Goal: Task Accomplishment & Management: Use online tool/utility

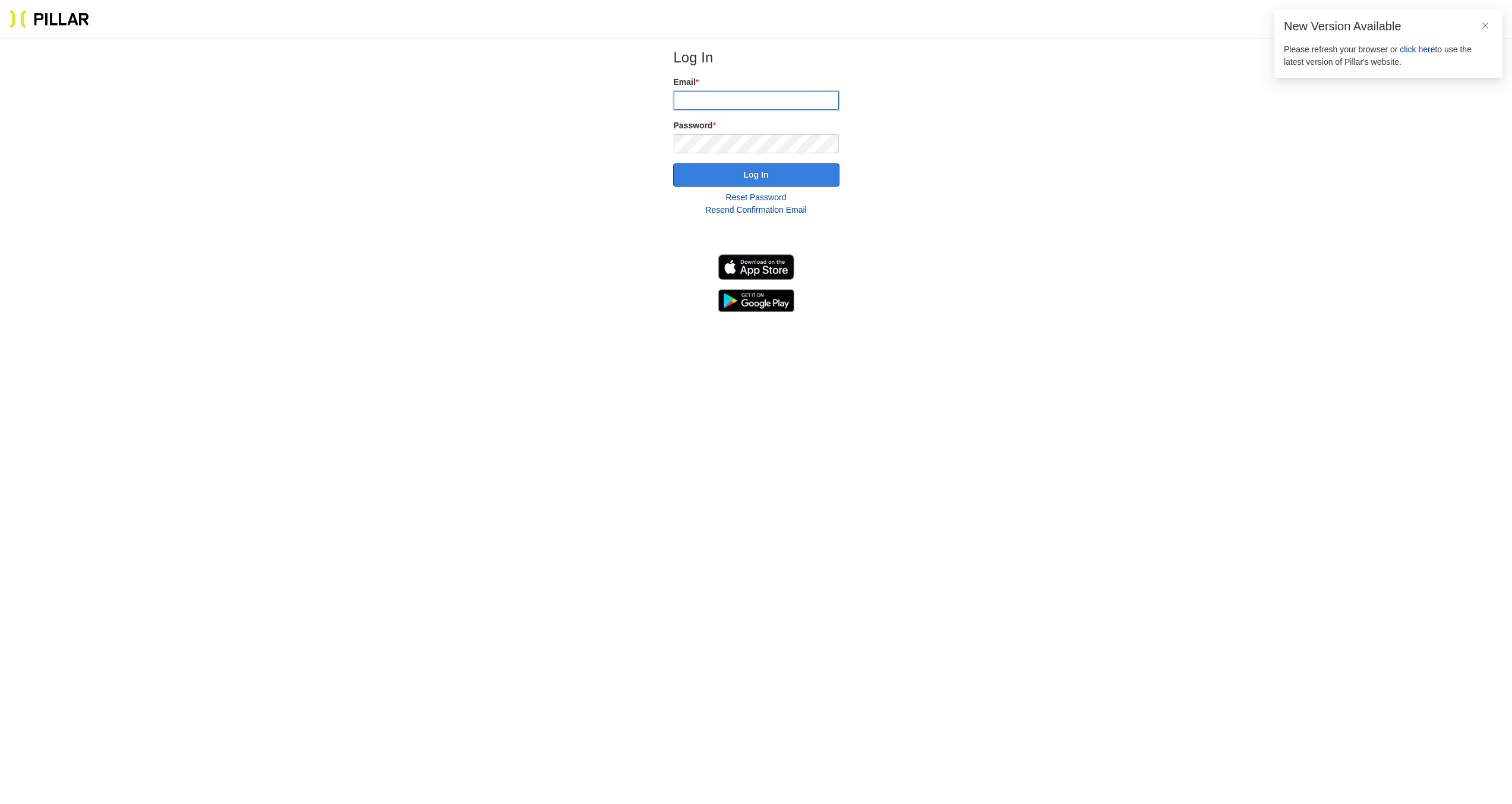
type input "[EMAIL_ADDRESS][DOMAIN_NAME]"
click at [754, 176] on button "Log In" at bounding box center [756, 175] width 166 height 23
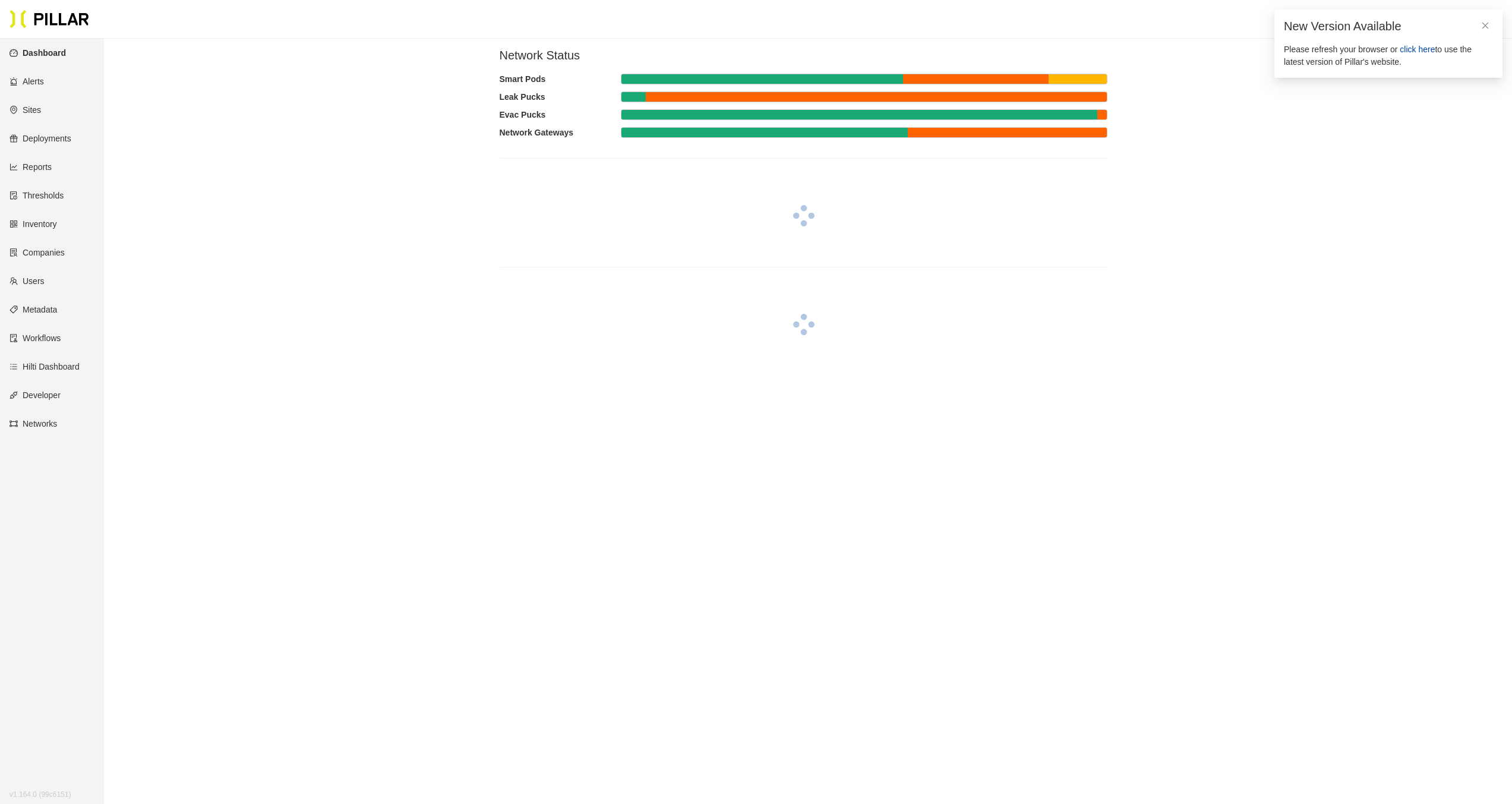
click at [1415, 49] on span "click here" at bounding box center [1417, 49] width 35 height 10
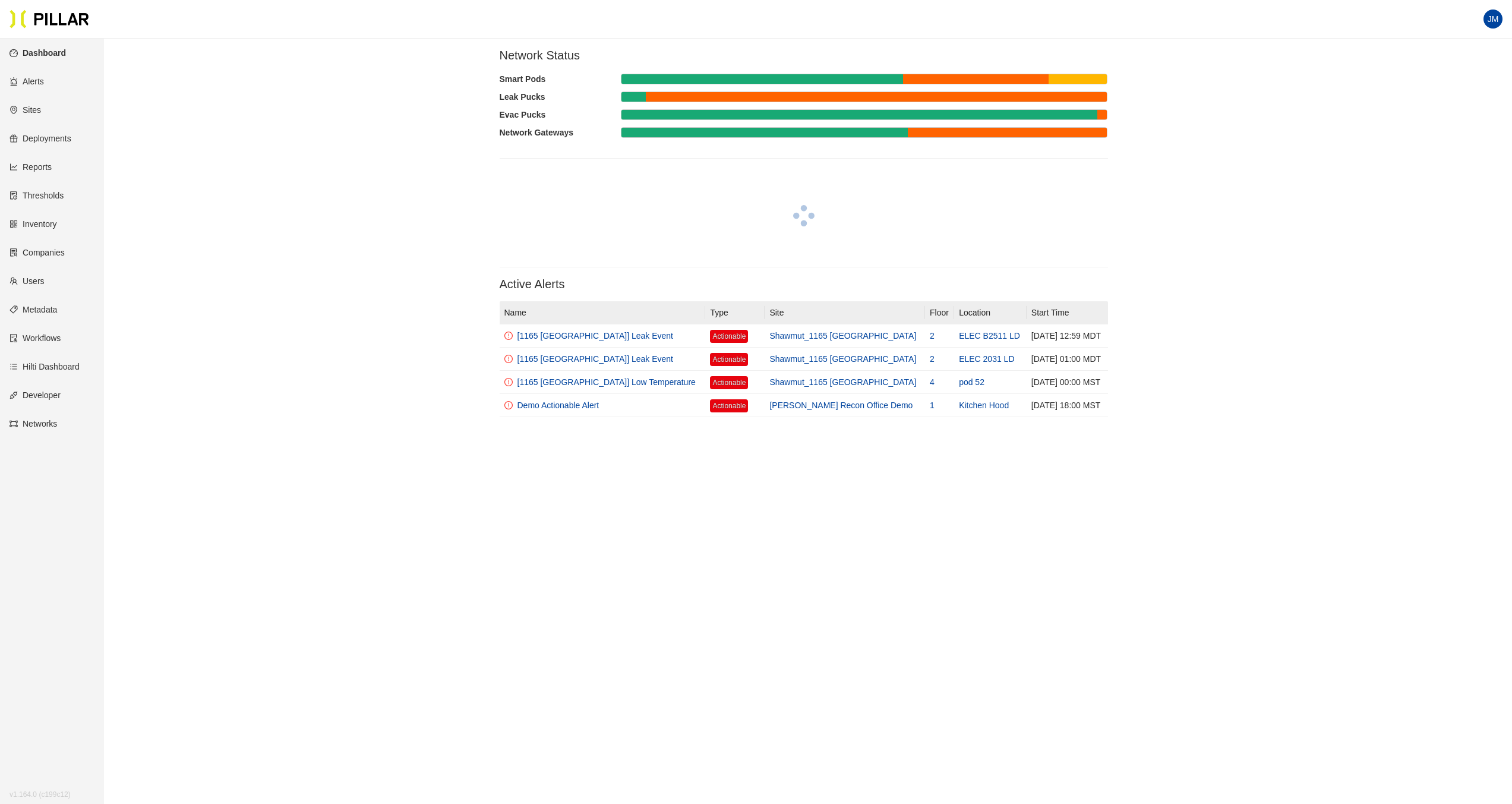
click at [1490, 21] on span "JM" at bounding box center [1493, 19] width 11 height 19
click at [1441, 120] on span "Log Out" at bounding box center [1452, 118] width 85 height 13
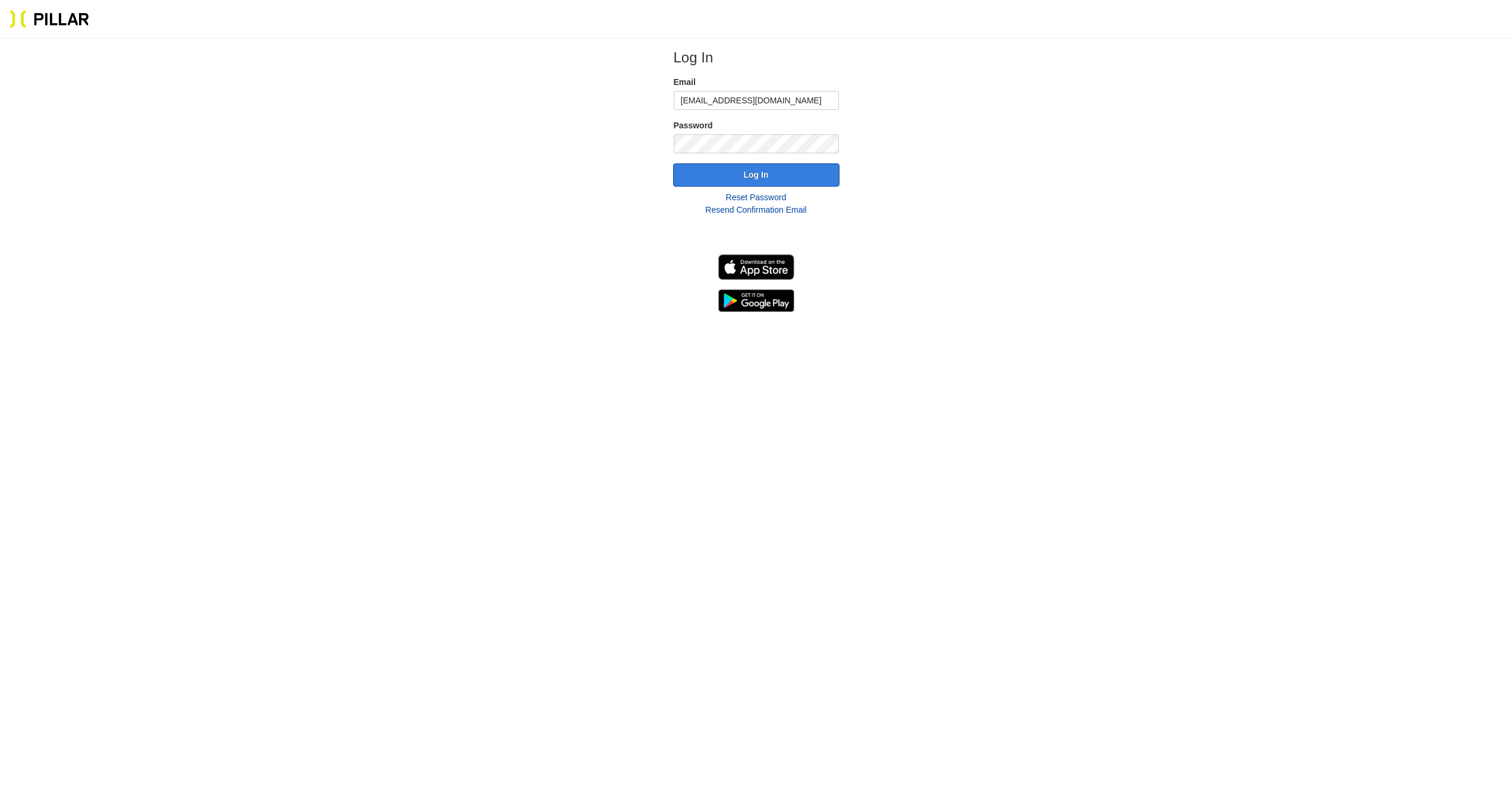
click at [741, 177] on button "Log In" at bounding box center [756, 175] width 166 height 23
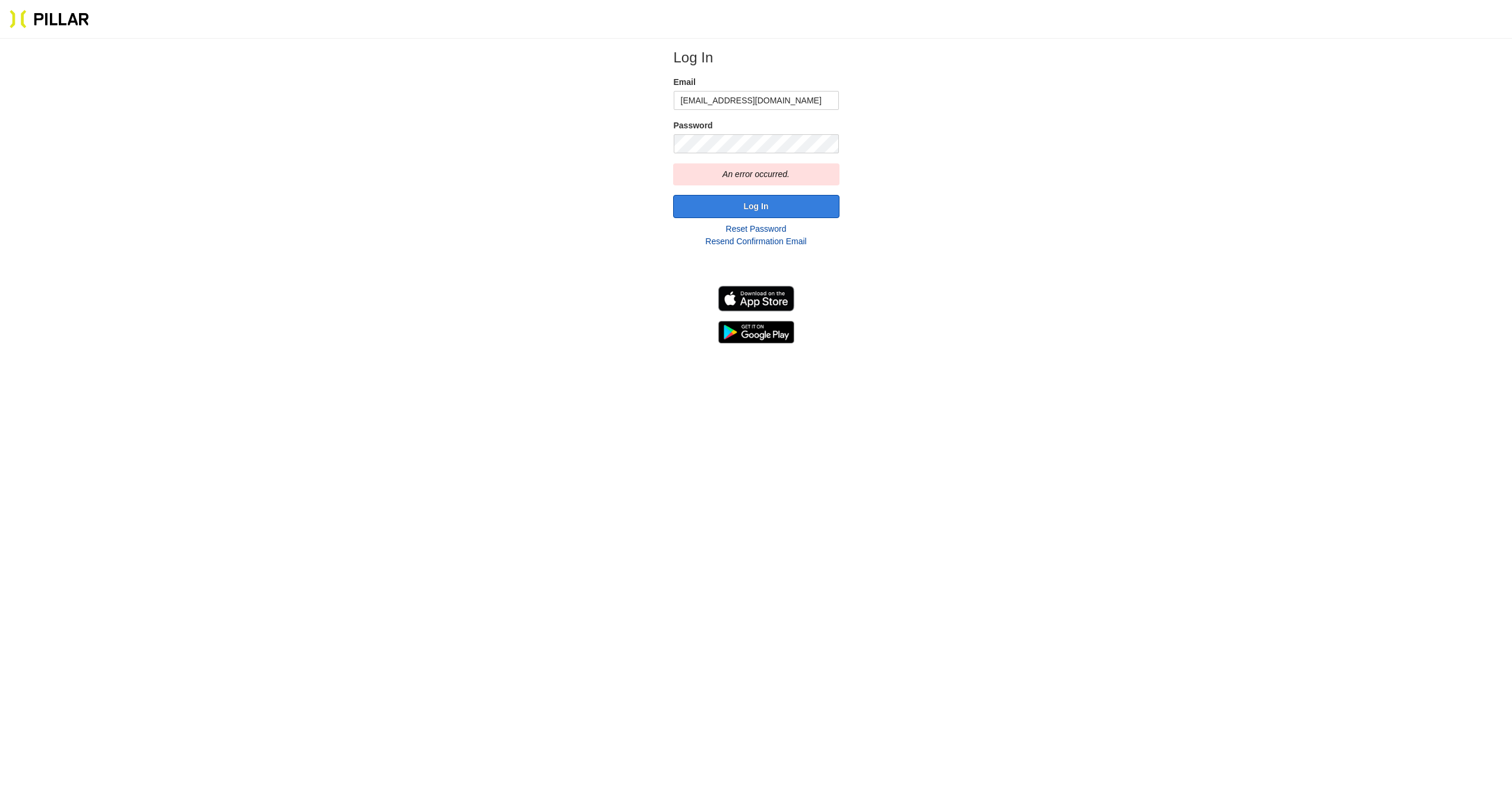
click at [745, 202] on button "Log In" at bounding box center [756, 206] width 166 height 23
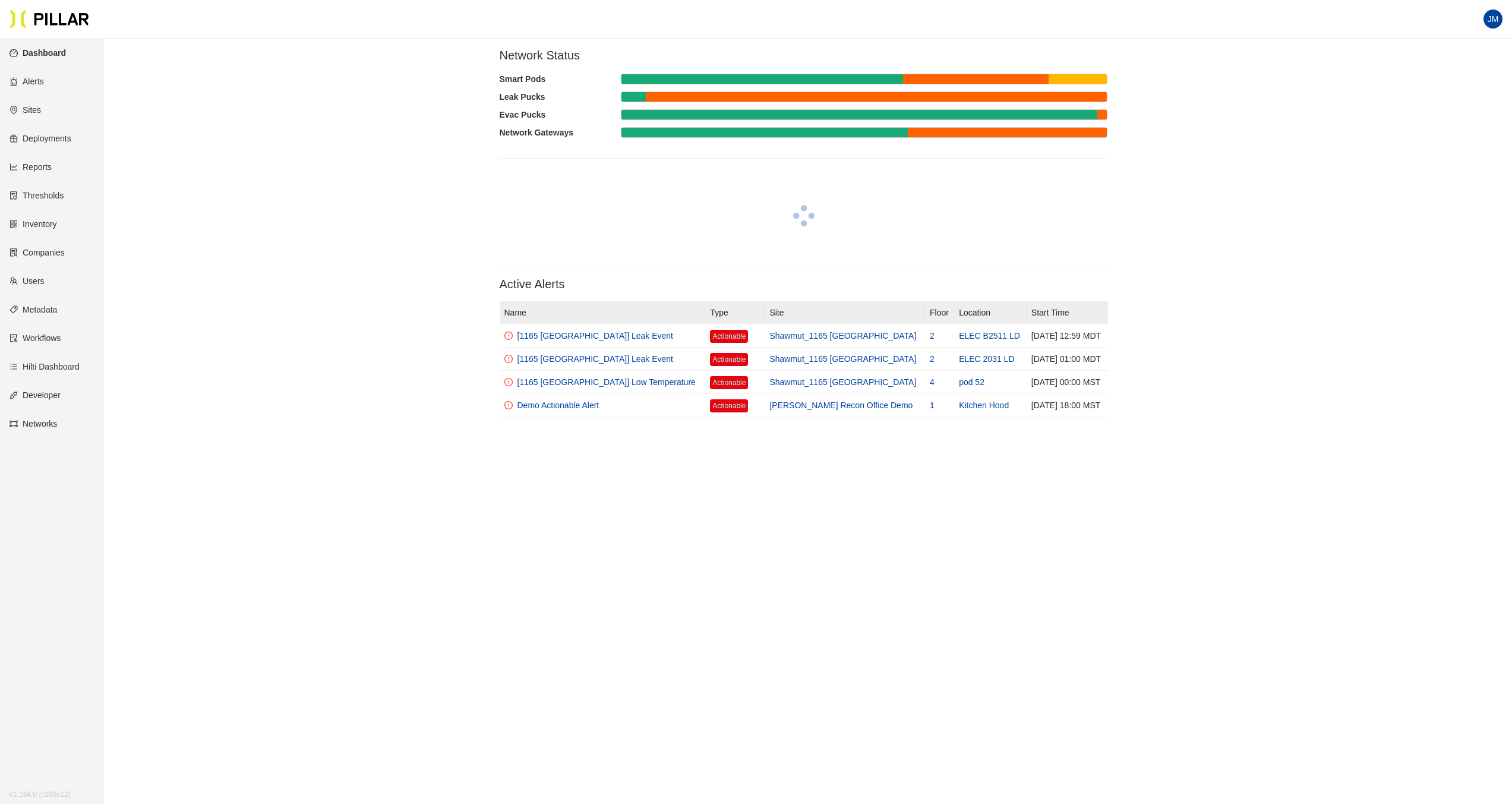
click at [52, 164] on link "Reports" at bounding box center [31, 167] width 42 height 10
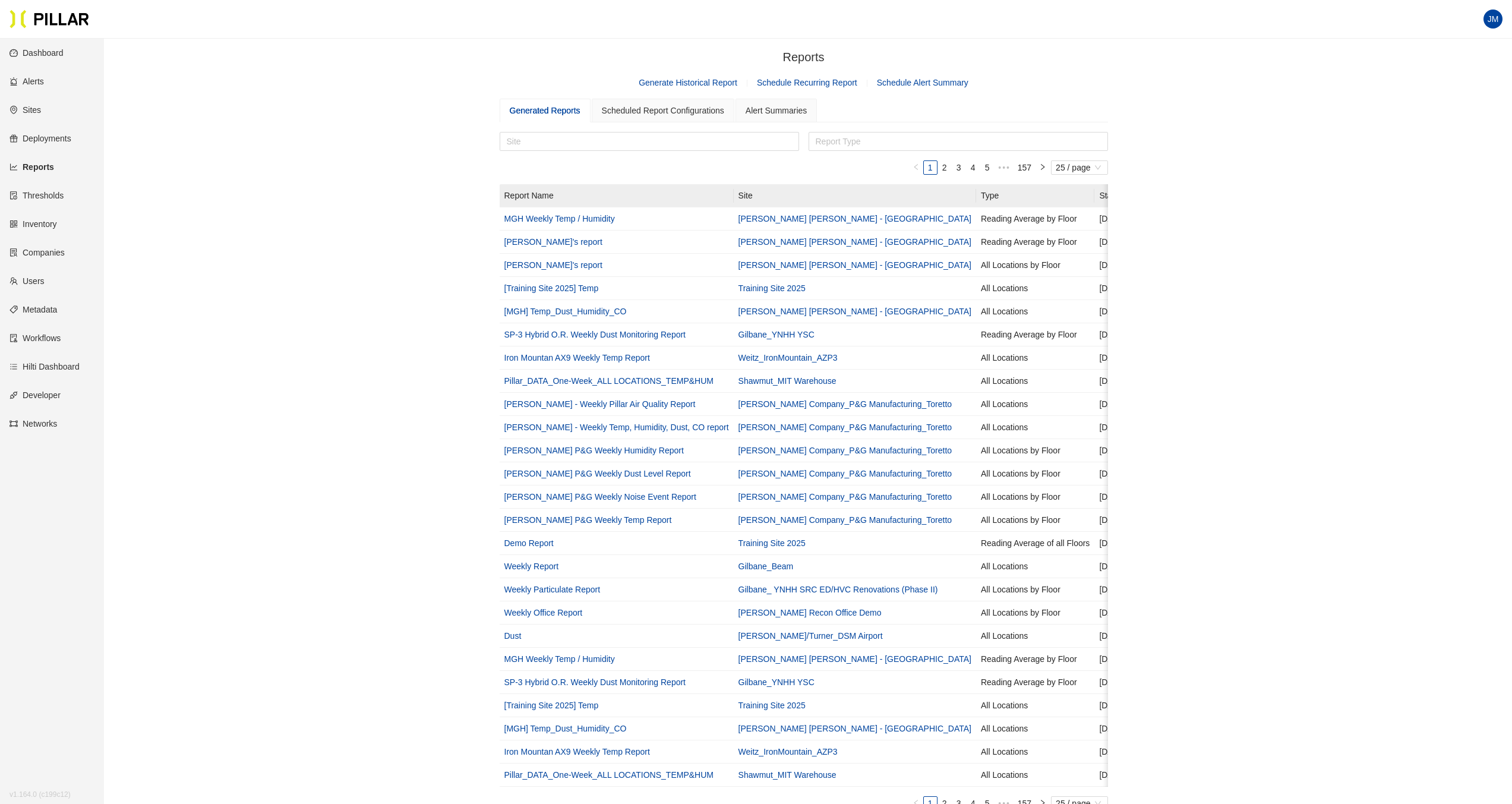
click at [710, 81] on link "Generate Historical Report" at bounding box center [687, 82] width 99 height 10
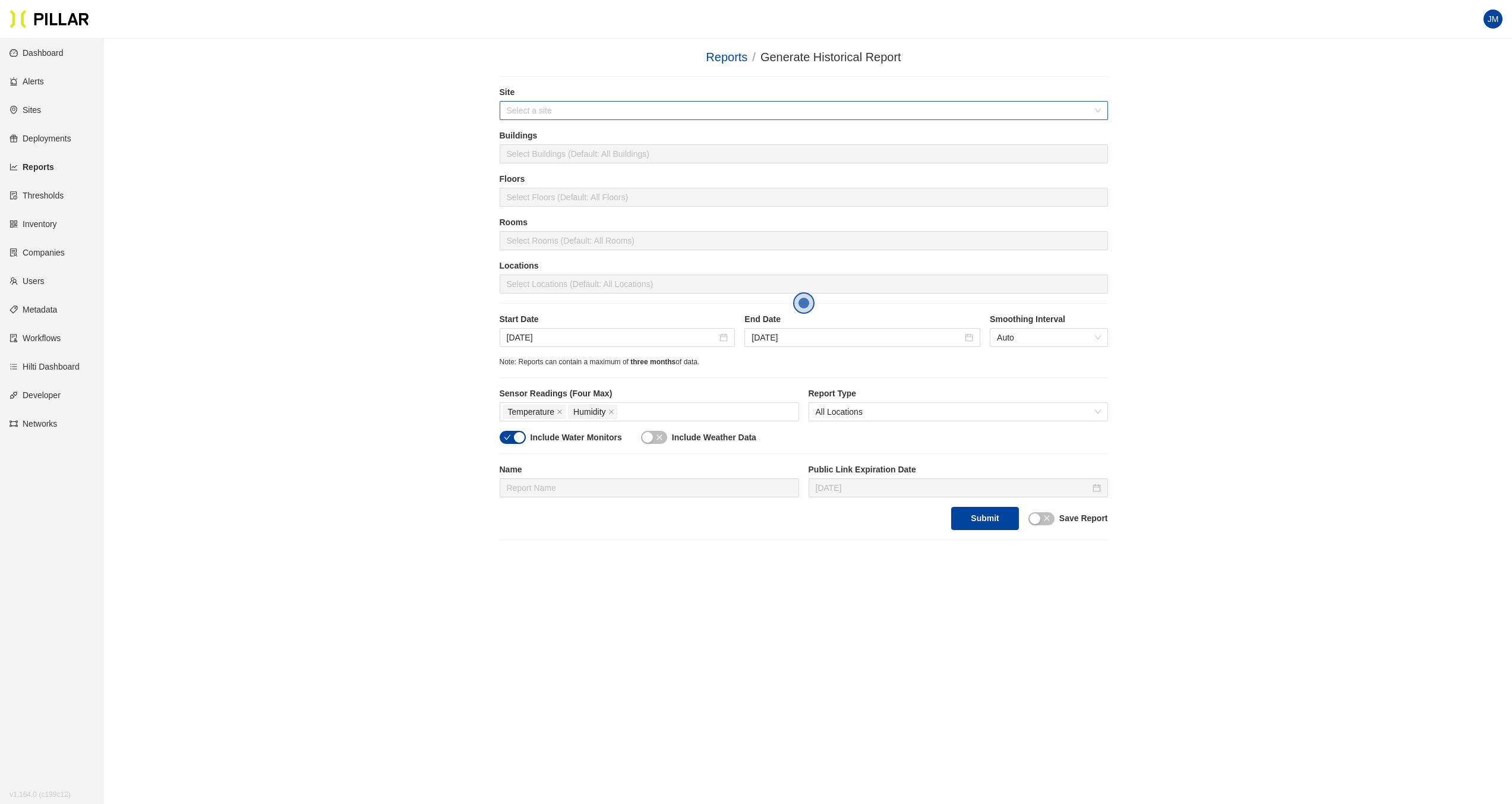
click at [549, 115] on input "search" at bounding box center [799, 111] width 585 height 18
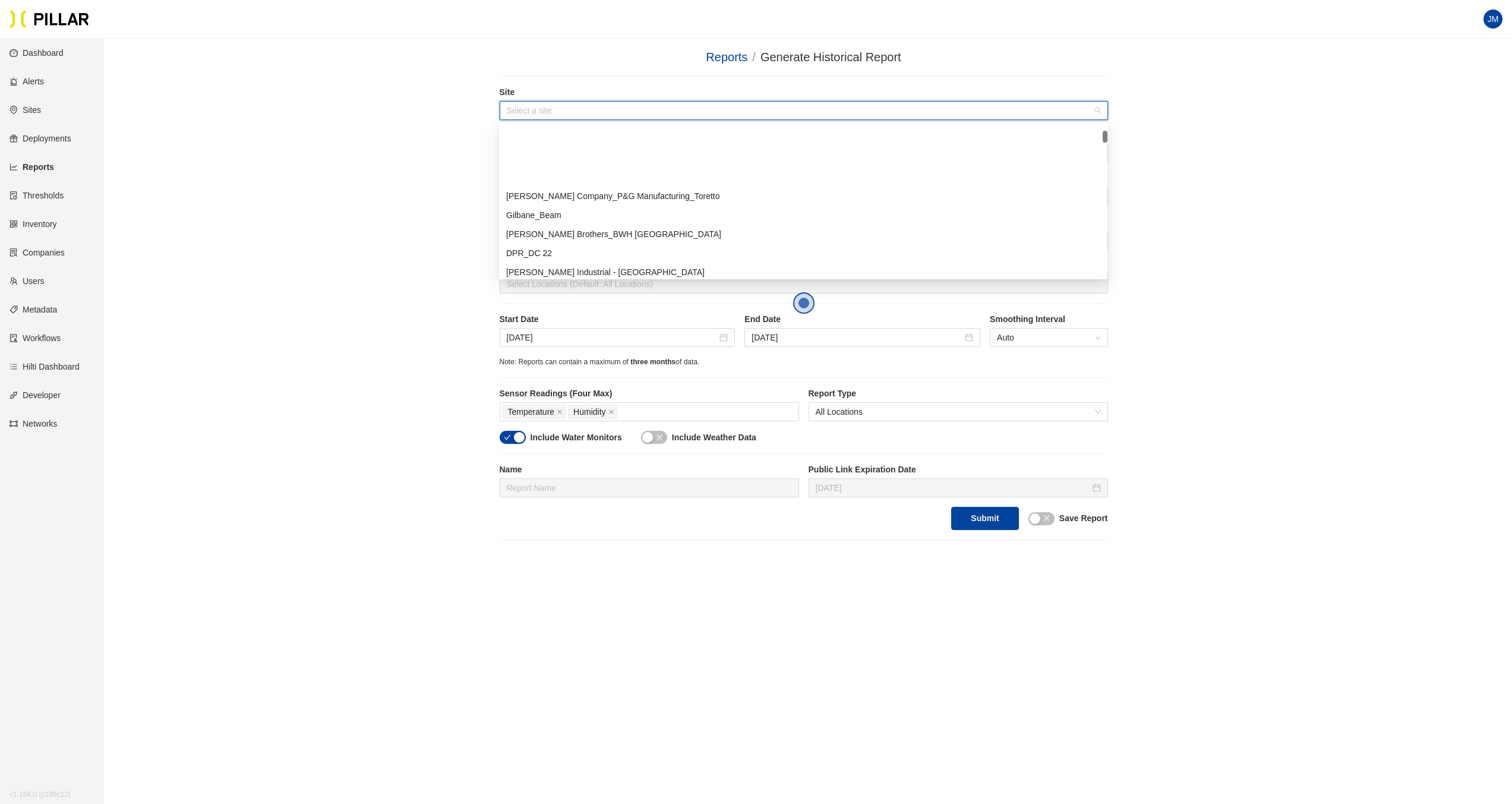
scroll to position [143, 0]
click at [593, 255] on div "[PERSON_NAME] Company_DSM 16" at bounding box center [802, 258] width 594 height 13
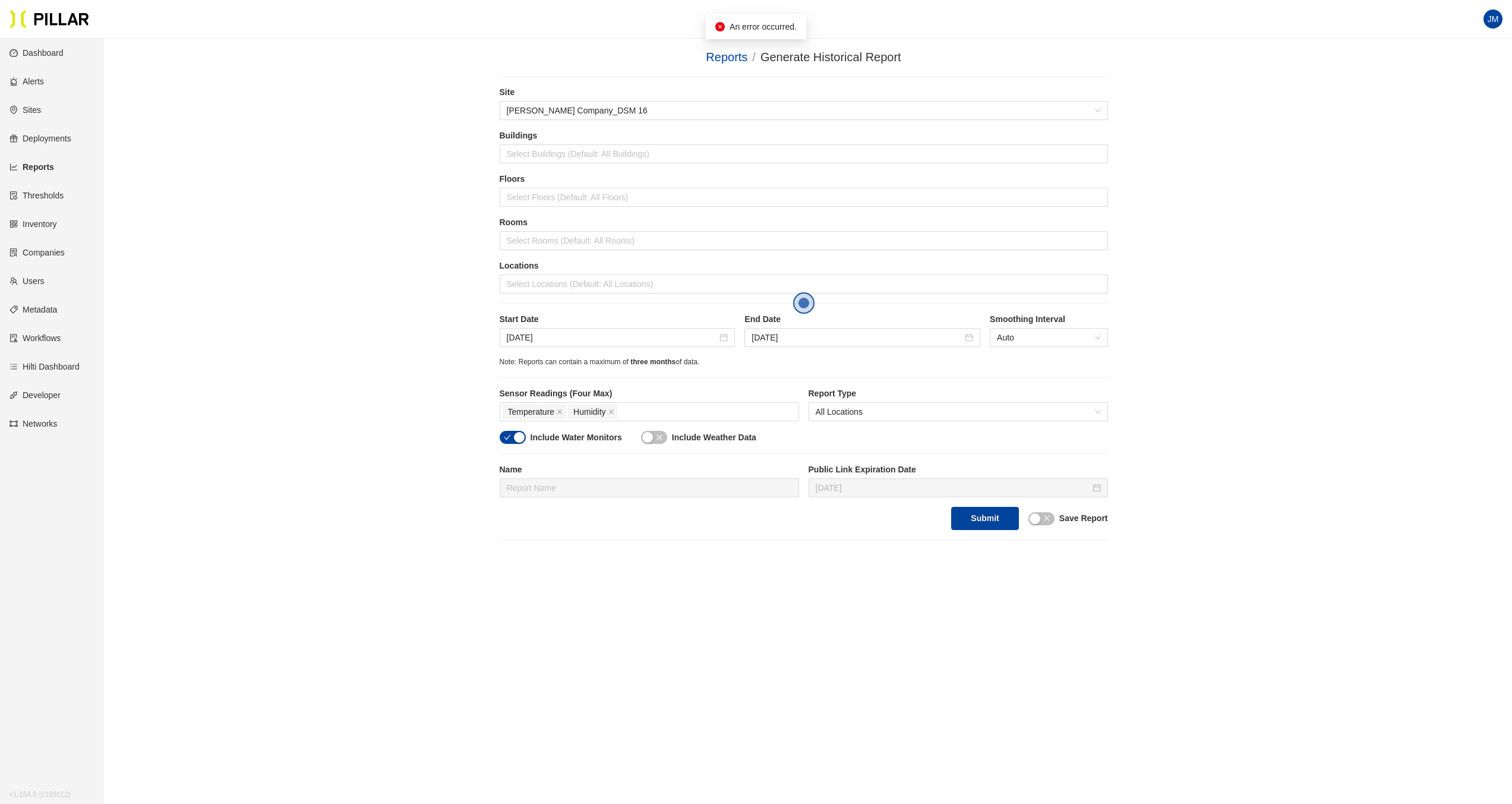
click at [46, 165] on link "Reports" at bounding box center [32, 167] width 45 height 10
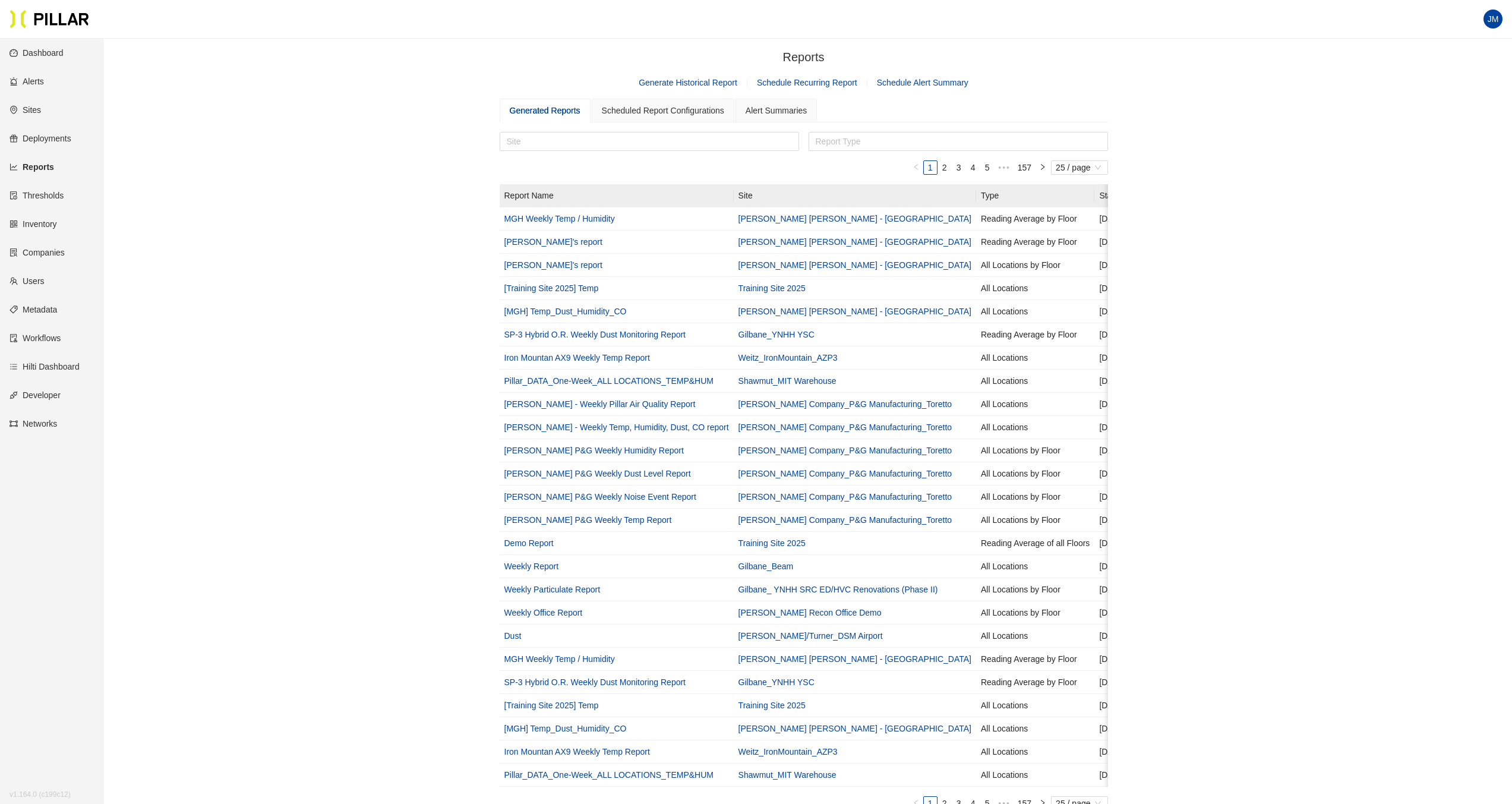
click at [671, 83] on link "Generate Historical Report" at bounding box center [687, 82] width 99 height 10
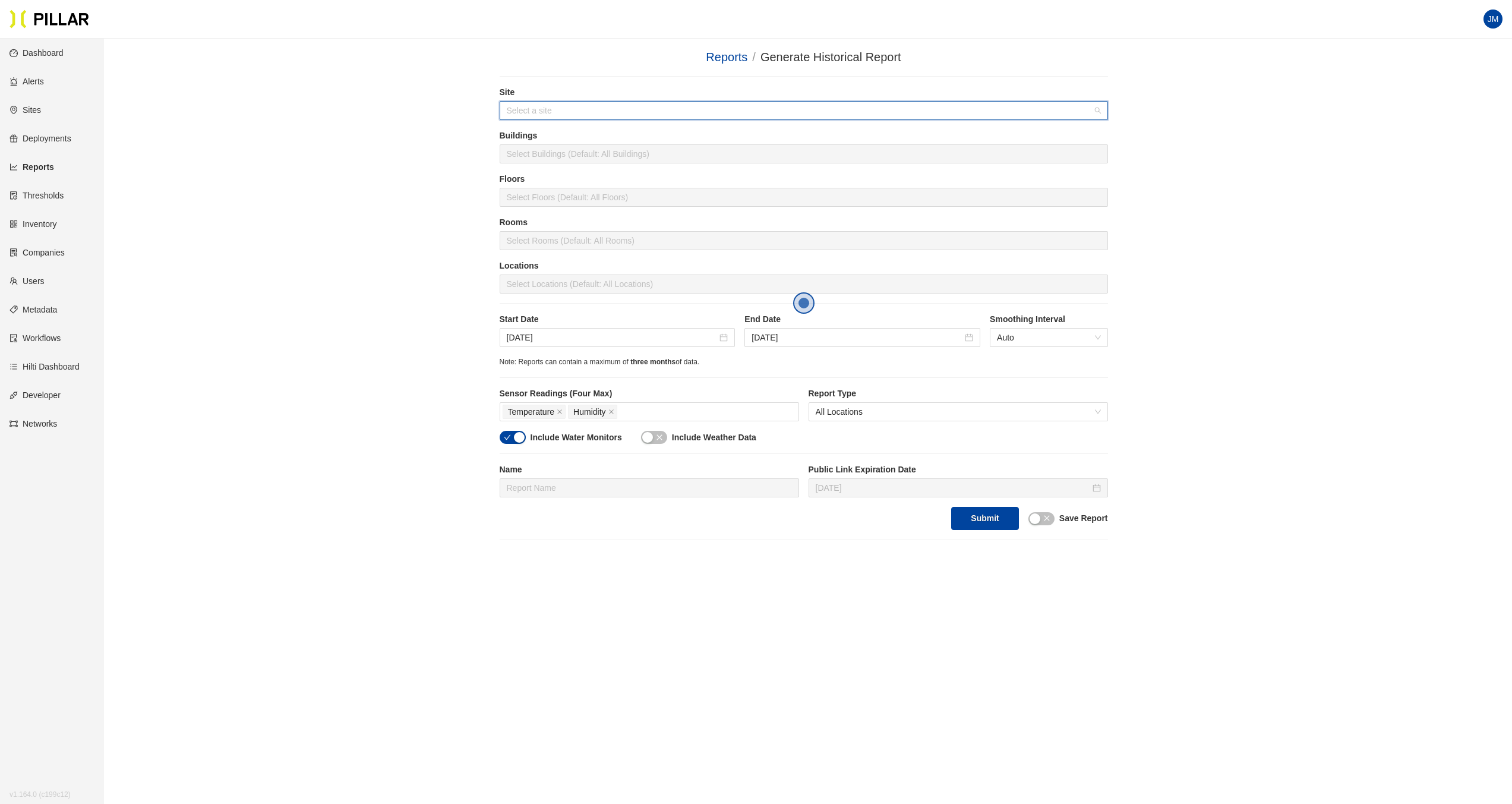
click at [584, 114] on input "search" at bounding box center [799, 111] width 585 height 18
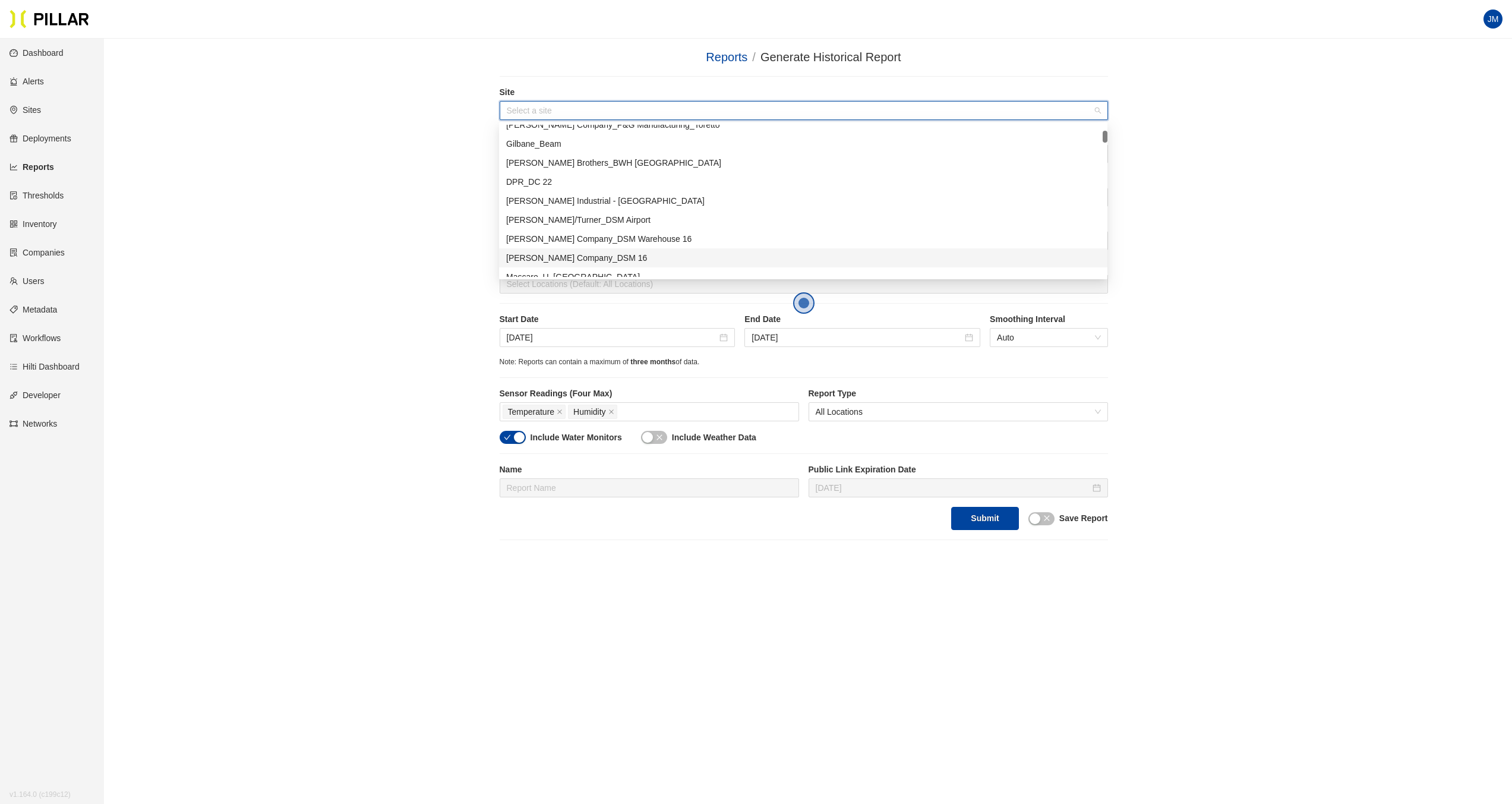
click at [596, 252] on div "[PERSON_NAME] Company_DSM 16" at bounding box center [802, 258] width 594 height 13
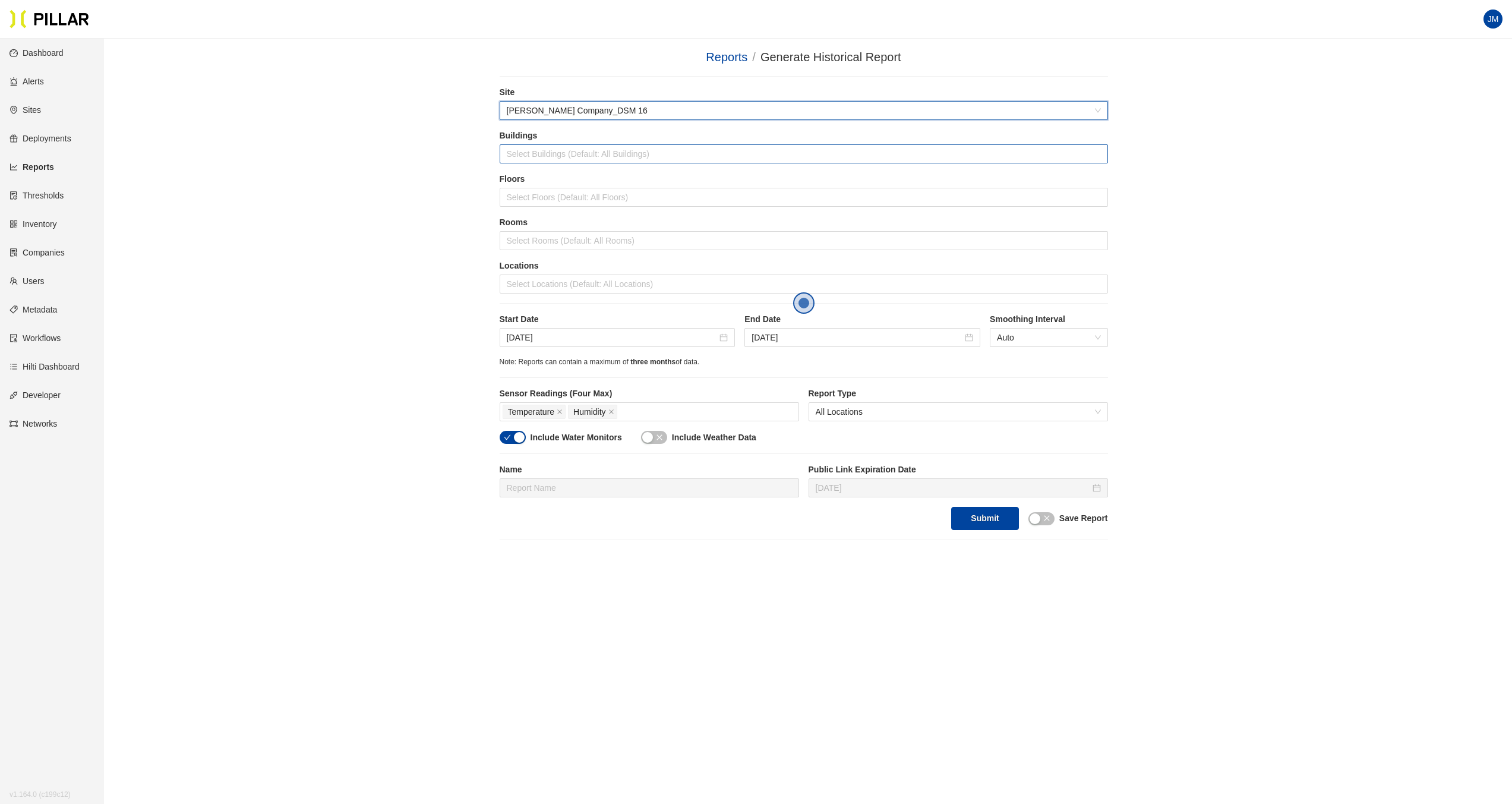
click at [542, 158] on div at bounding box center [804, 154] width 602 height 17
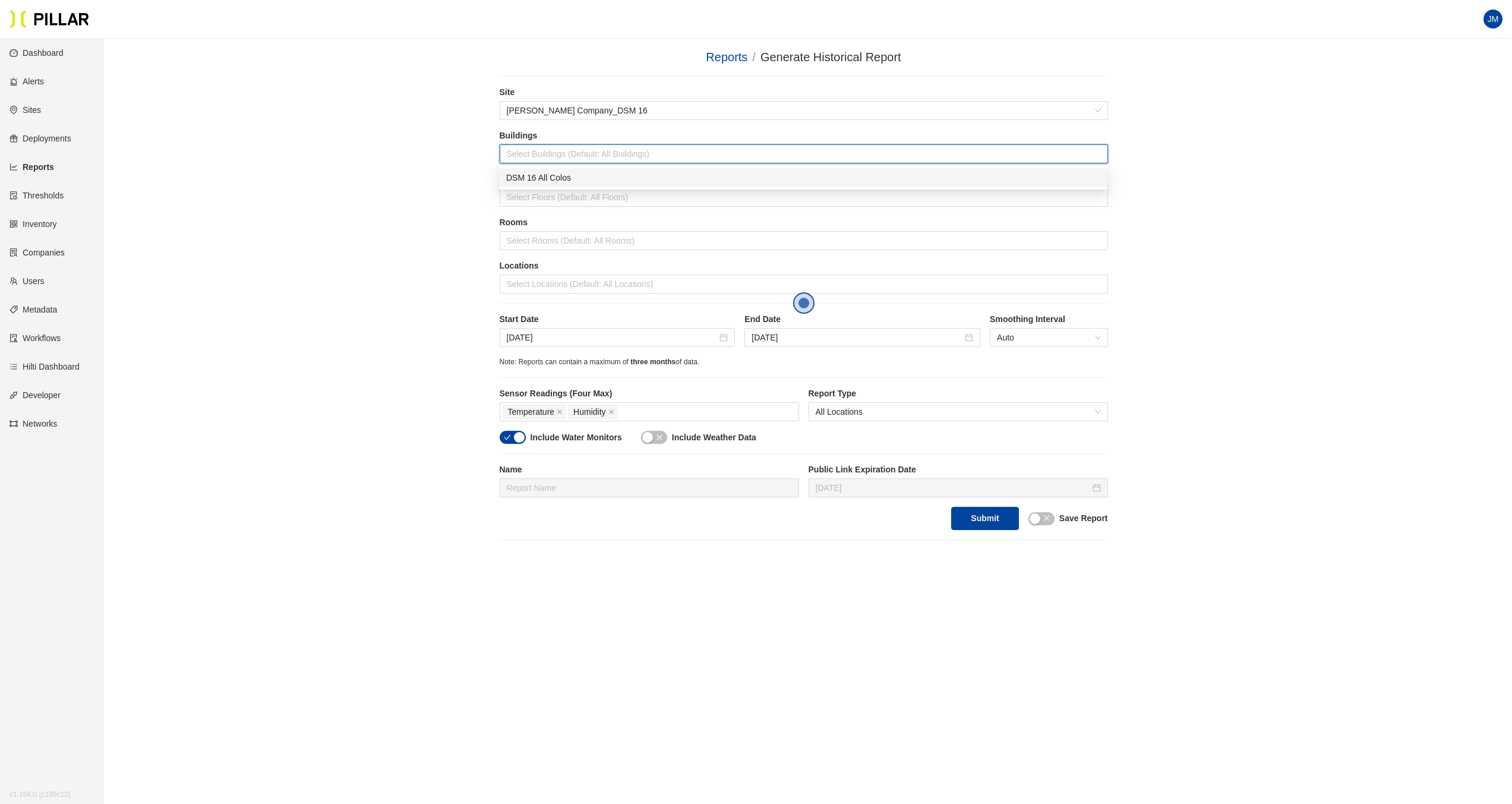
click at [573, 175] on div "DSM 16 All Colos" at bounding box center [802, 178] width 594 height 13
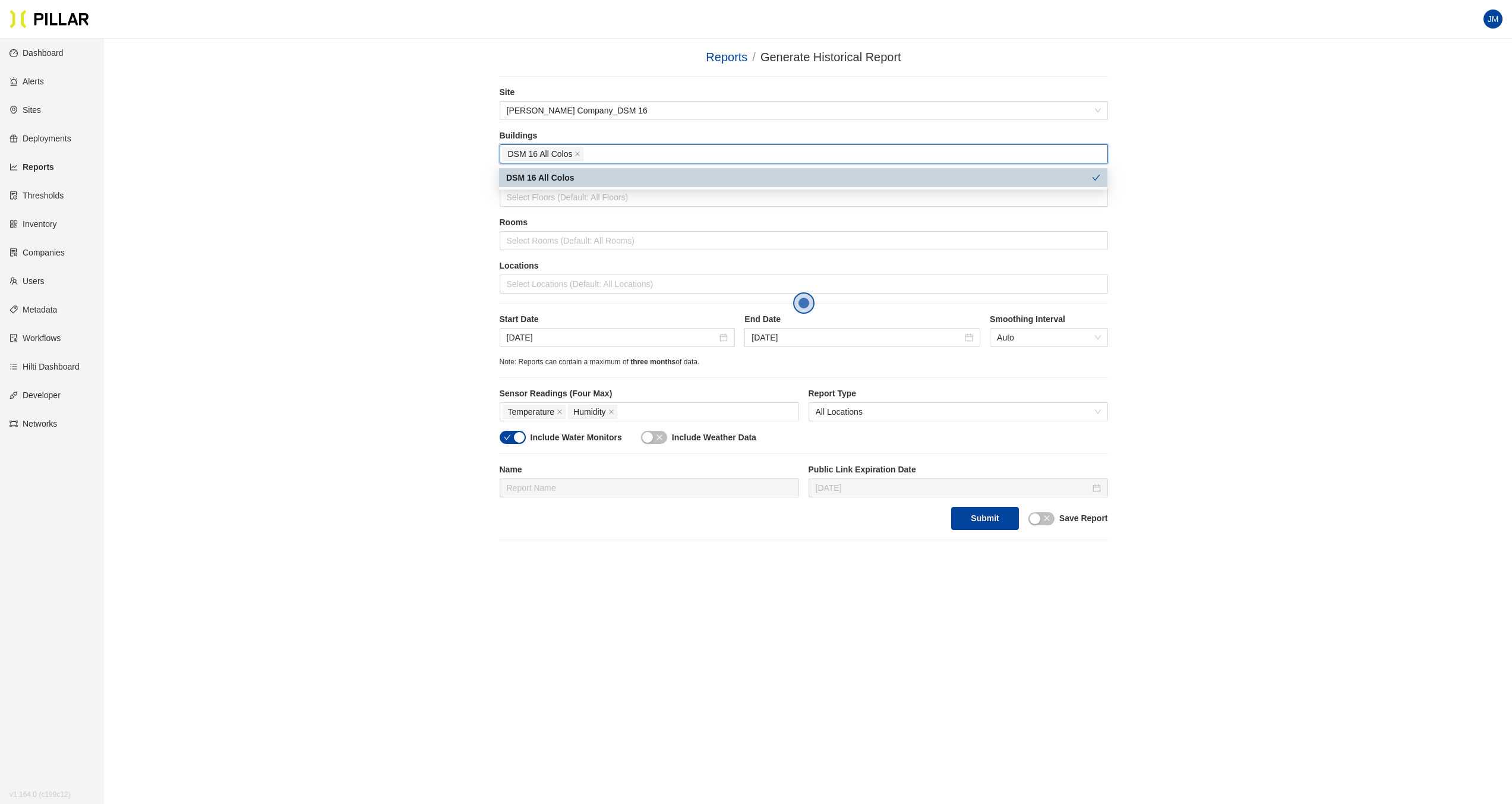
click at [405, 196] on div "Reports / Generate Historical Report / Site [PERSON_NAME] Company_DSM 16 Buildi…" at bounding box center [803, 294] width 1341 height 492
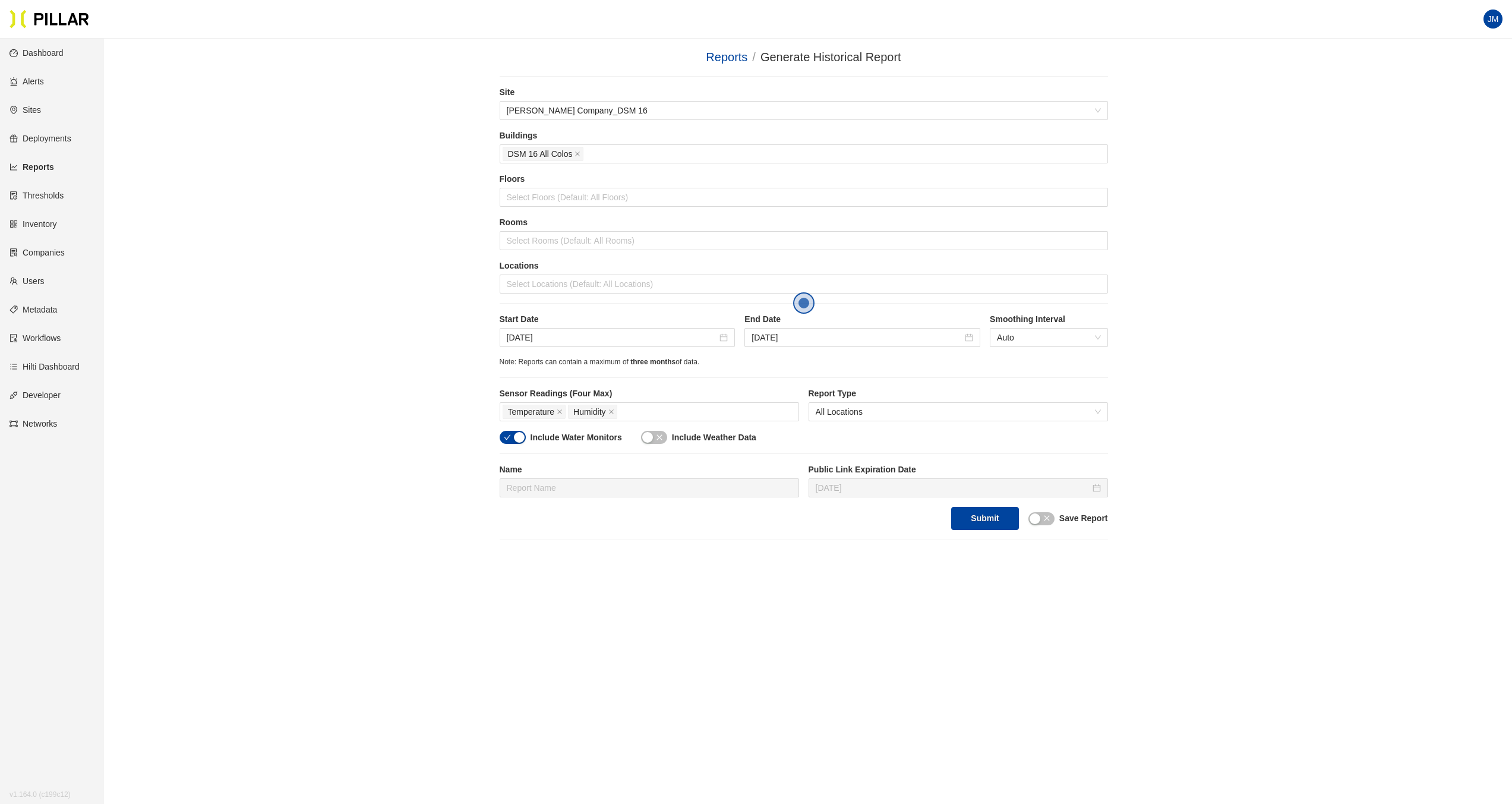
click at [661, 439] on icon "close" at bounding box center [659, 437] width 7 height 7
click at [519, 439] on div "button" at bounding box center [519, 437] width 11 height 11
click at [990, 527] on button "Submit" at bounding box center [984, 518] width 67 height 23
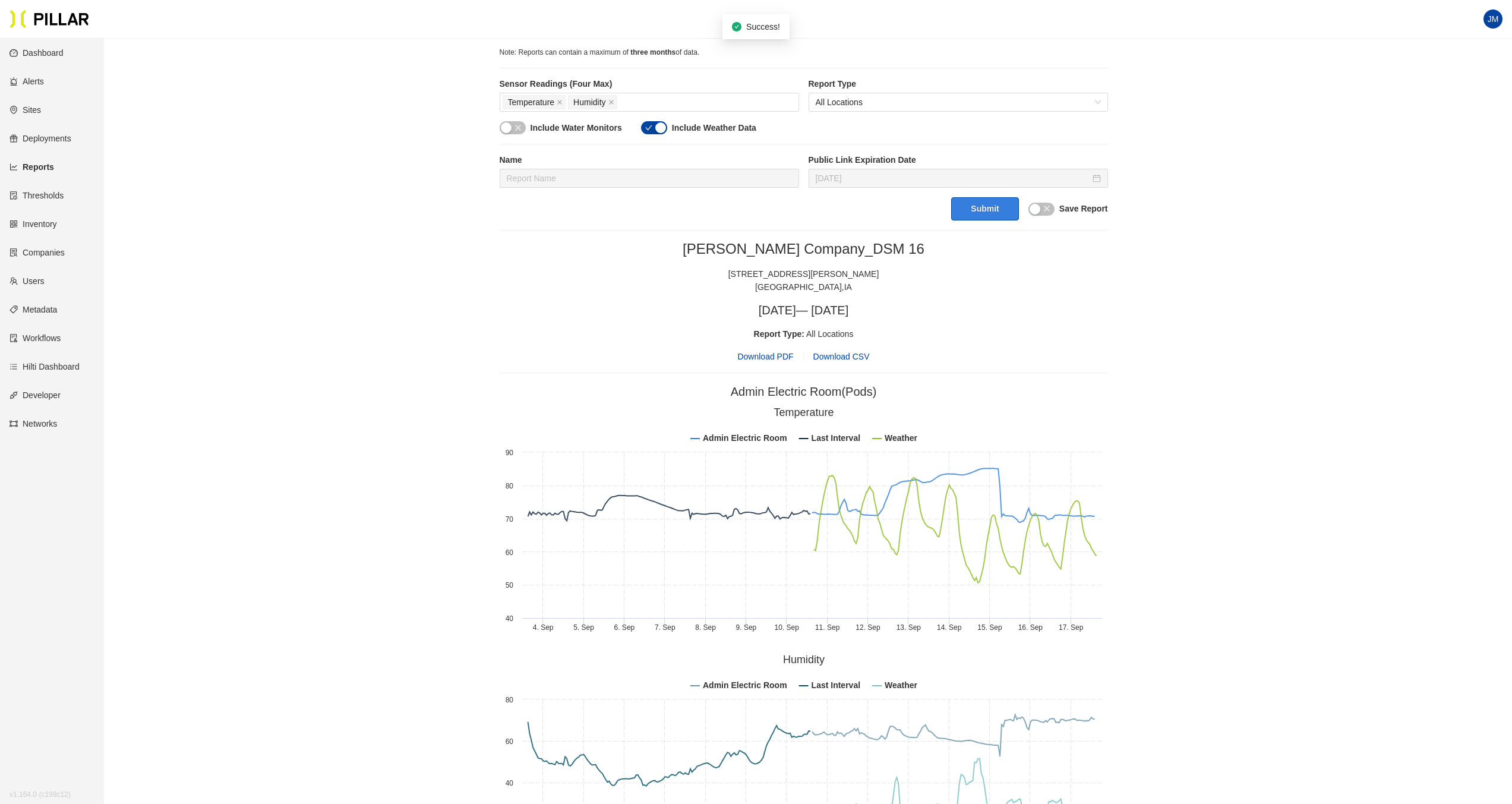
scroll to position [356, 0]
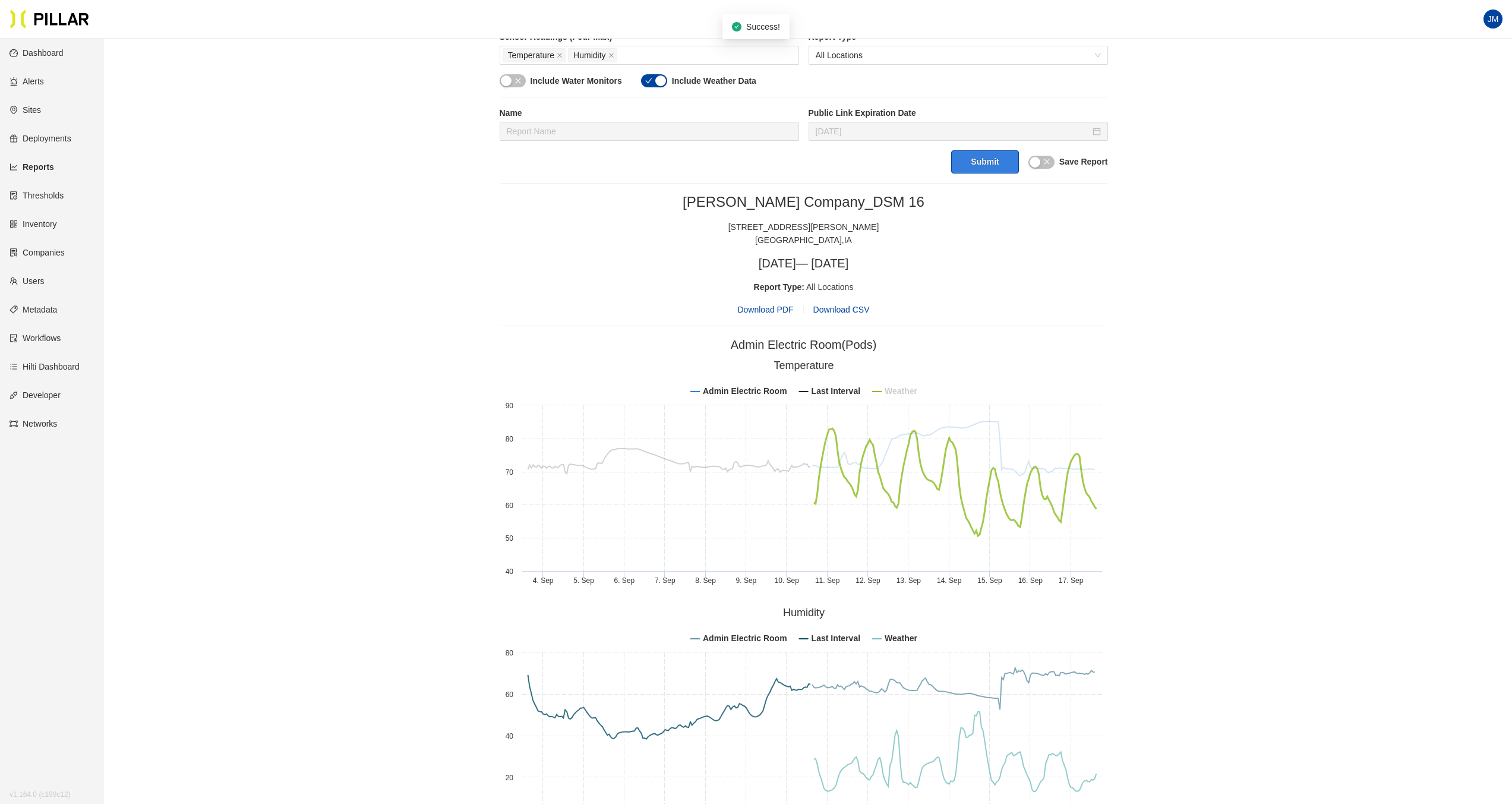
click at [906, 391] on tspan "Weather" at bounding box center [901, 391] width 33 height 10
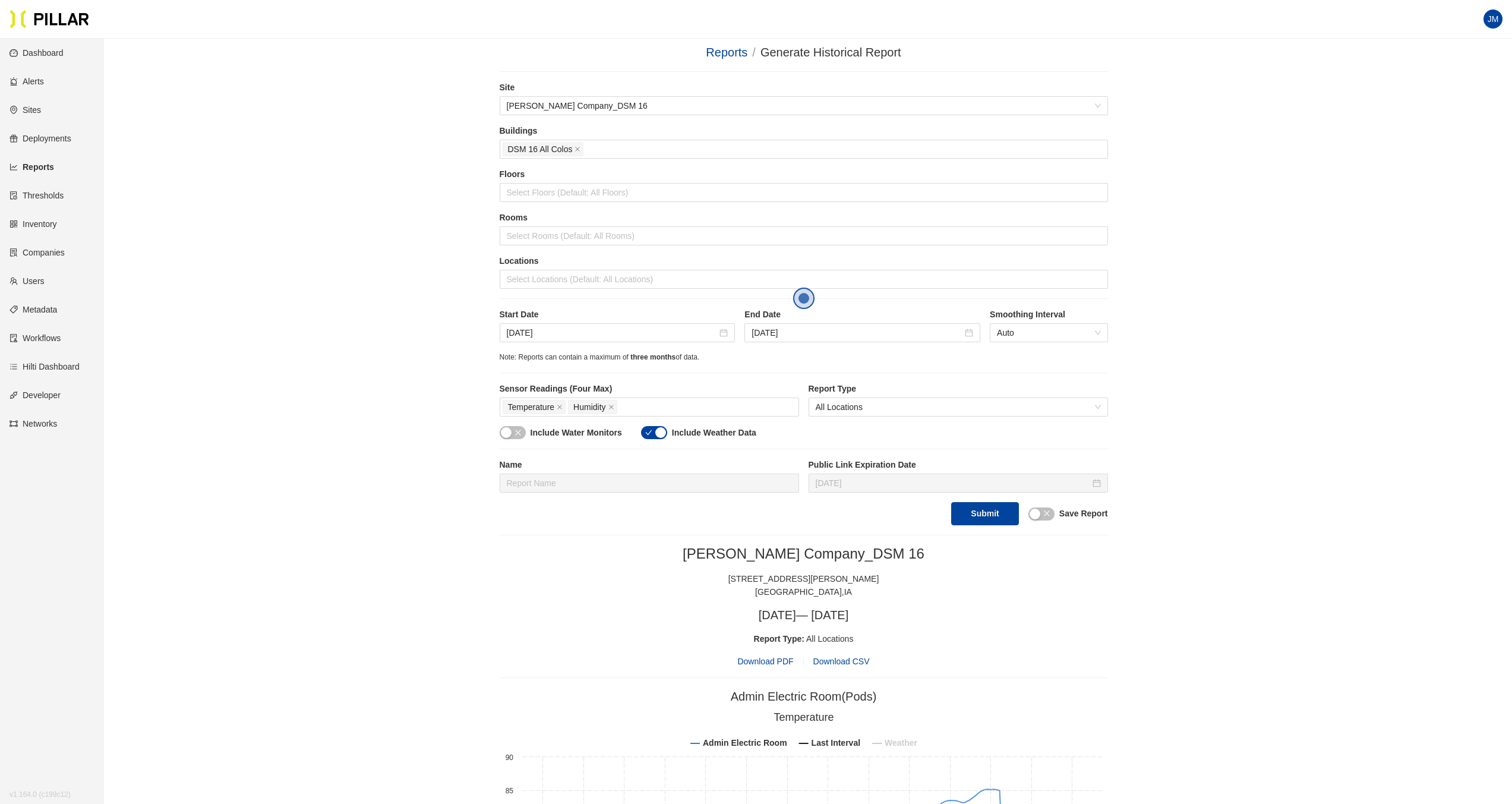
scroll to position [0, 0]
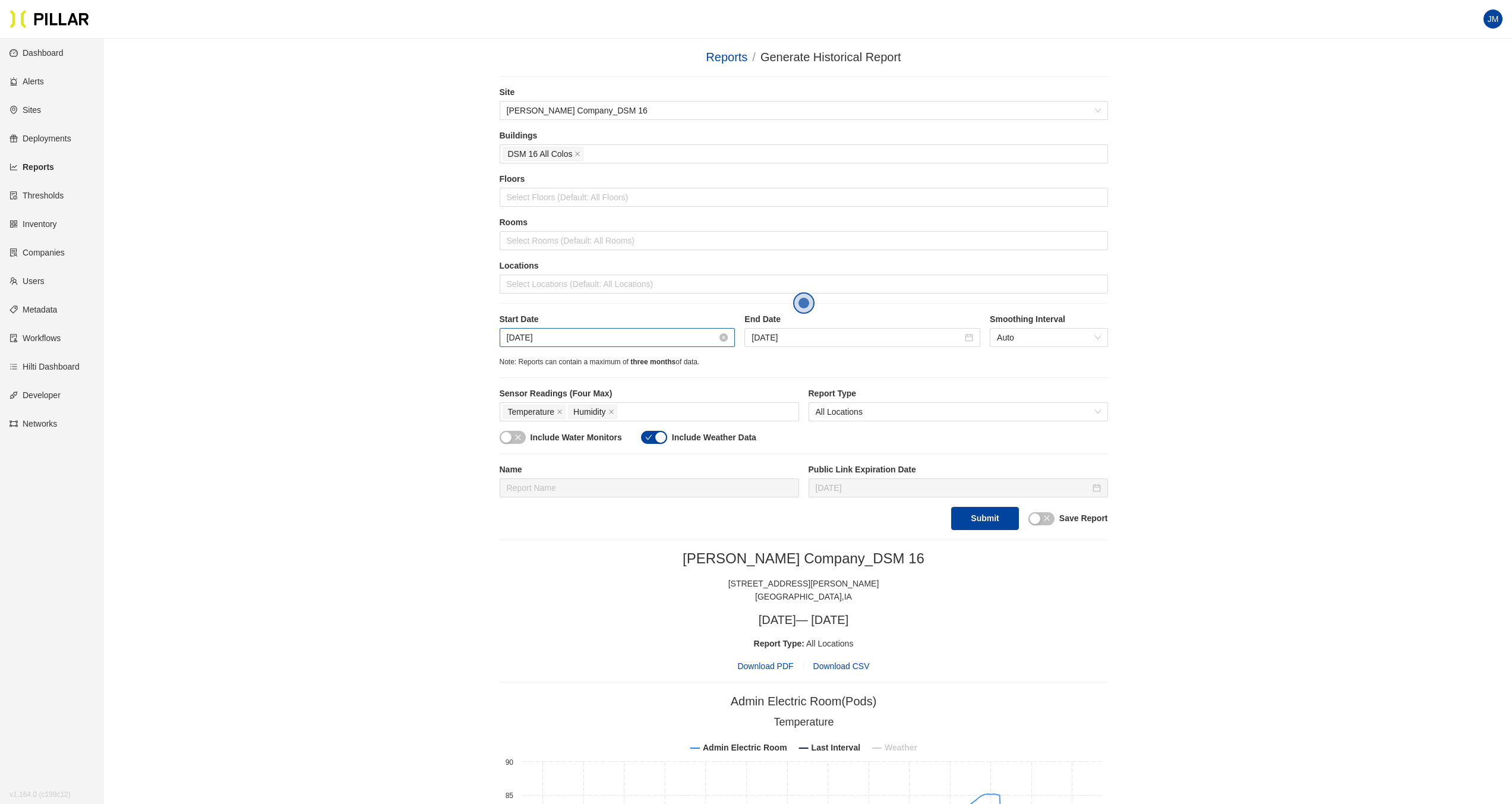
click at [563, 337] on input "[DATE]" at bounding box center [612, 337] width 211 height 13
click at [524, 360] on span "button" at bounding box center [524, 362] width 6 height 6
type input "[DATE]"
click at [623, 407] on div "1" at bounding box center [624, 406] width 14 height 14
click at [625, 405] on div "Temperature Humidity" at bounding box center [649, 412] width 293 height 17
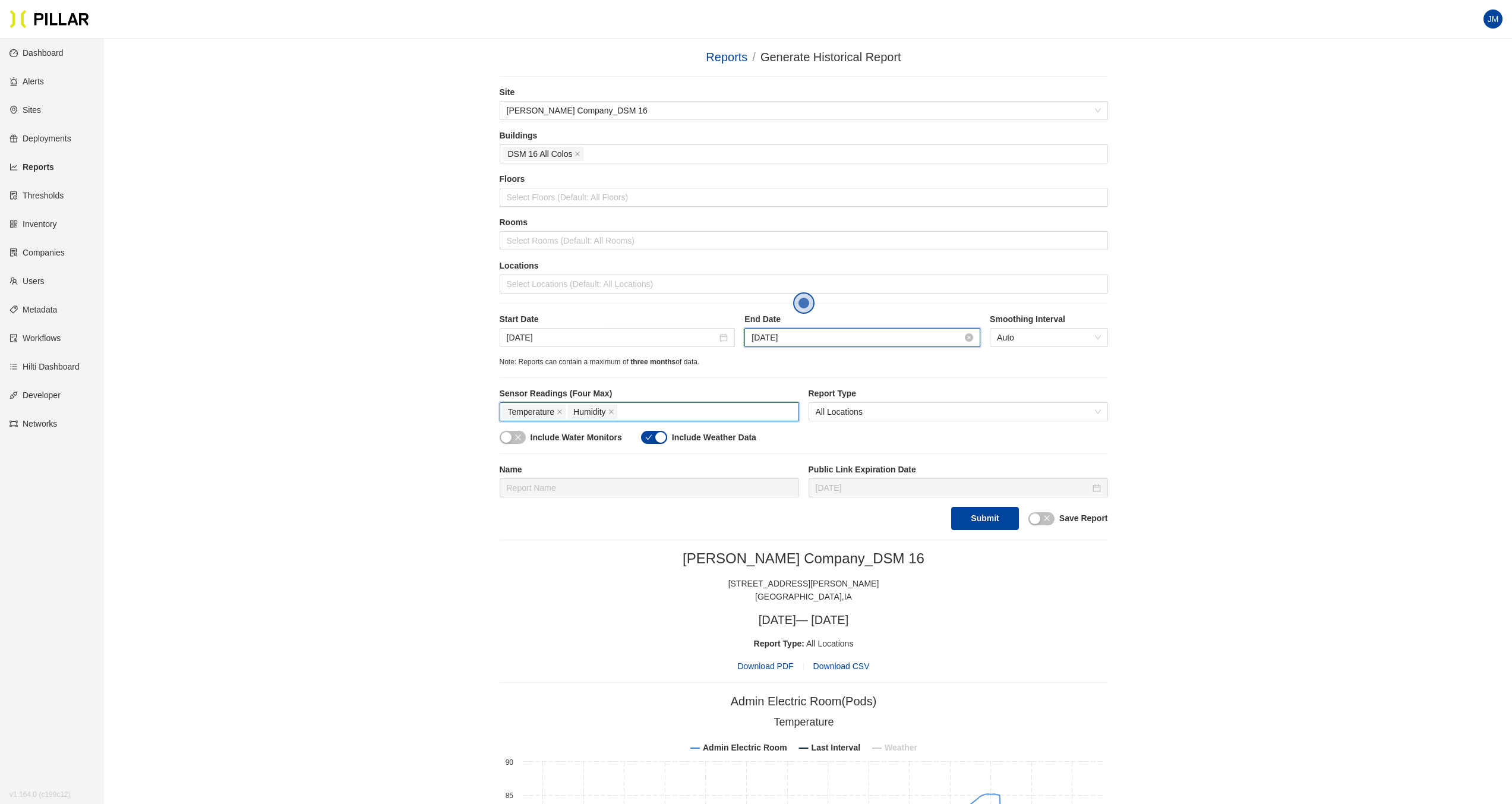
click at [793, 337] on input "[DATE]" at bounding box center [857, 337] width 211 height 13
click at [769, 362] on span "button" at bounding box center [769, 362] width 6 height 6
type input "[DATE]"
click at [762, 495] on div "31" at bounding box center [762, 495] width 14 height 14
click at [763, 491] on body "Your current browser is not supported by Pillar. Please download a modern brows…" at bounding box center [756, 402] width 1512 height 804
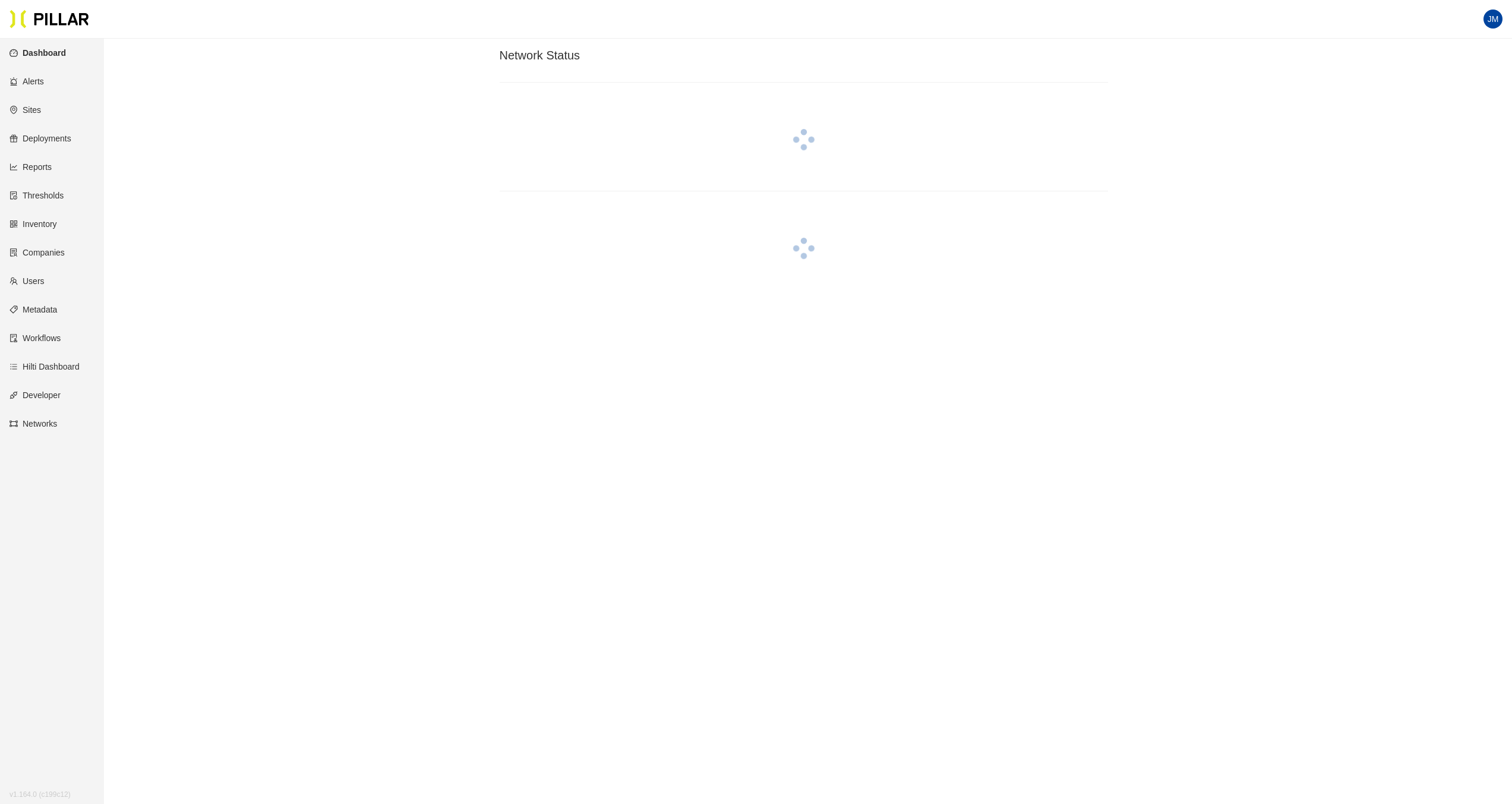
click at [37, 162] on link "Reports" at bounding box center [31, 167] width 42 height 10
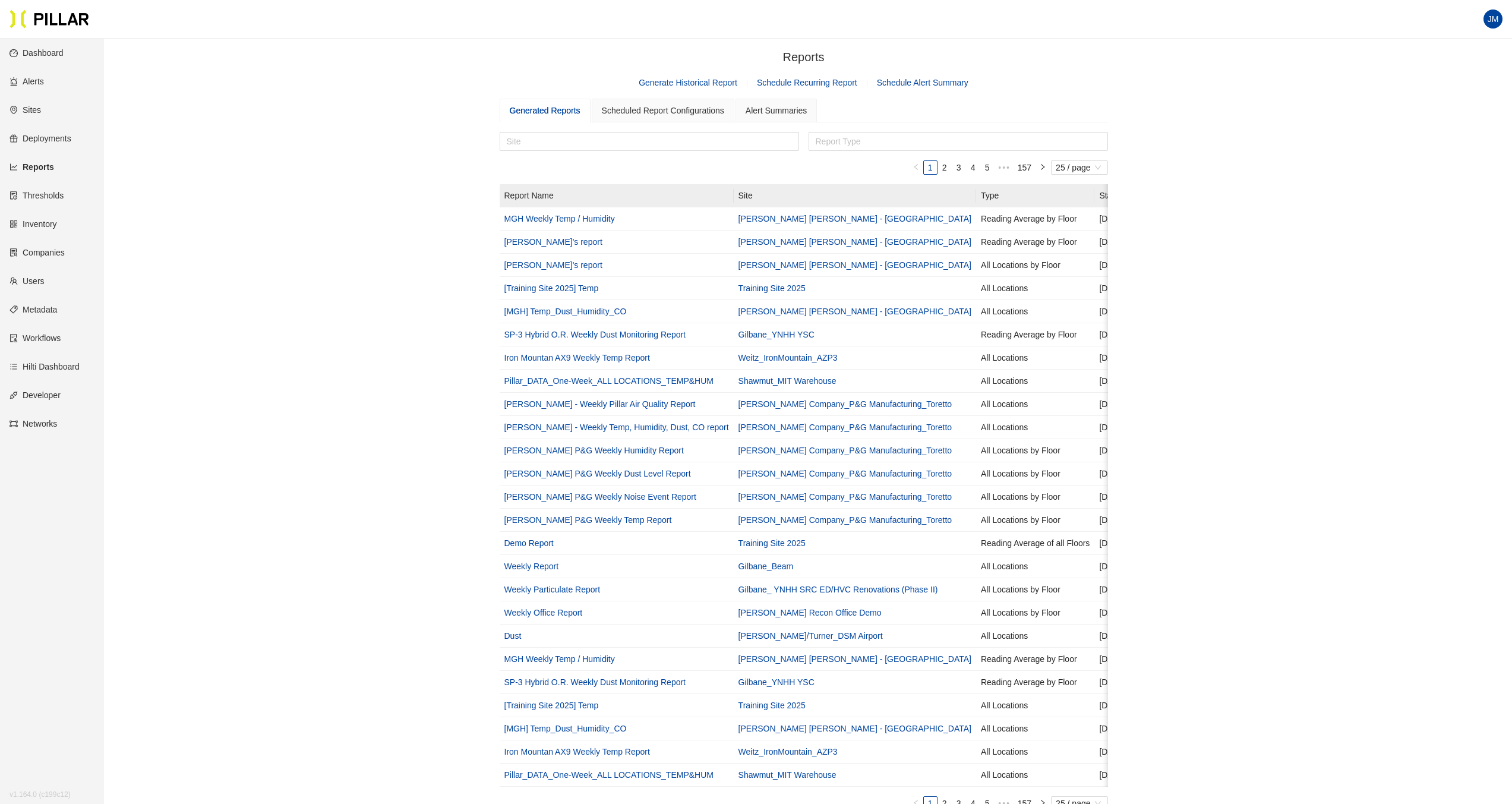
click at [714, 80] on link "Generate Historical Report" at bounding box center [687, 82] width 99 height 10
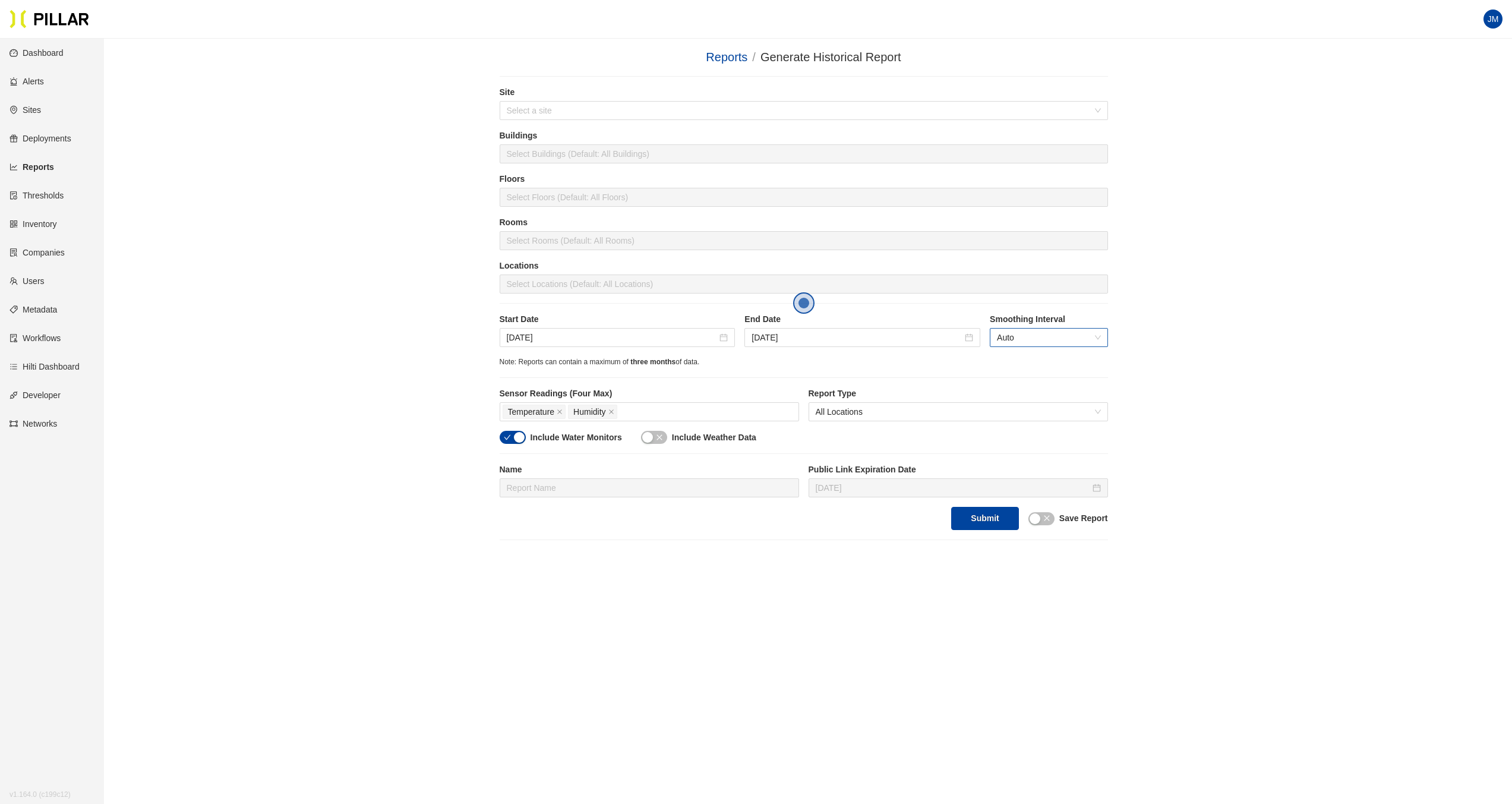
click at [1045, 341] on span "Auto" at bounding box center [1048, 337] width 103 height 18
click at [364, 299] on div "Reports / Generate Historical Report / Site Select a site Buildings Select Buil…" at bounding box center [803, 294] width 1341 height 492
